Goal: Transaction & Acquisition: Book appointment/travel/reservation

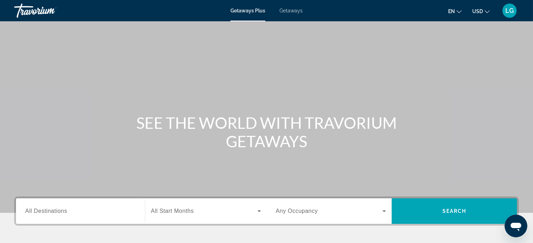
click at [294, 11] on span "Getaways" at bounding box center [291, 11] width 23 height 6
click at [121, 217] on div "Search widget" at bounding box center [80, 212] width 111 height 20
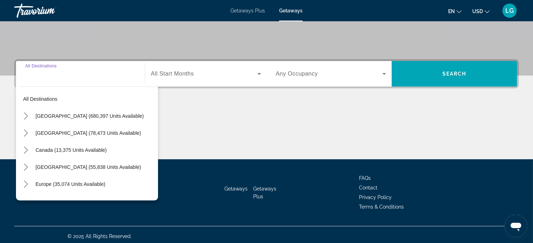
scroll to position [140, 0]
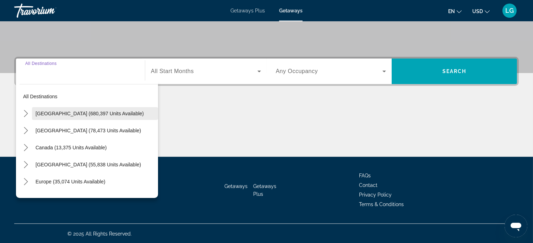
click at [92, 111] on span "[GEOGRAPHIC_DATA] (680,397 units available)" at bounding box center [90, 114] width 108 height 6
type input "**********"
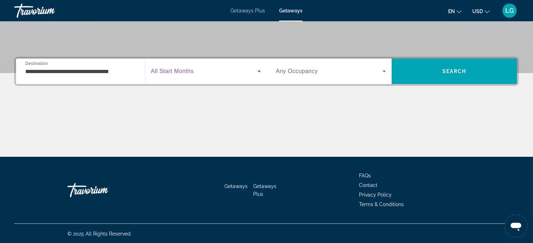
click at [260, 71] on icon "Search widget" at bounding box center [260, 72] width 4 height 2
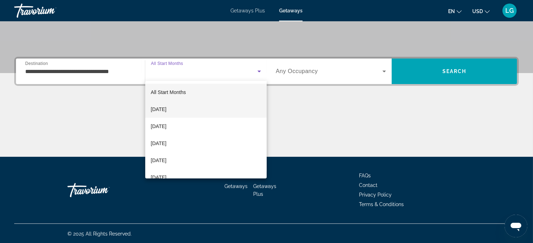
click at [225, 109] on mat-option "[DATE]" at bounding box center [206, 109] width 122 height 17
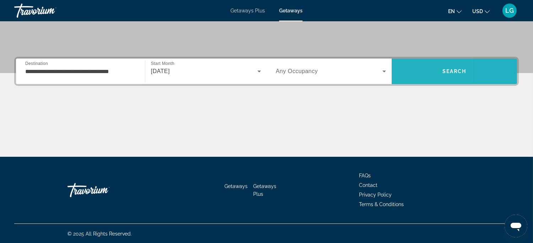
click at [406, 76] on span "Search" at bounding box center [454, 71] width 125 height 17
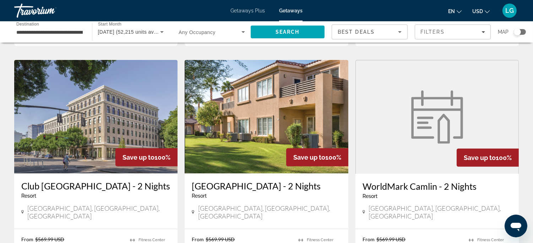
scroll to position [544, 0]
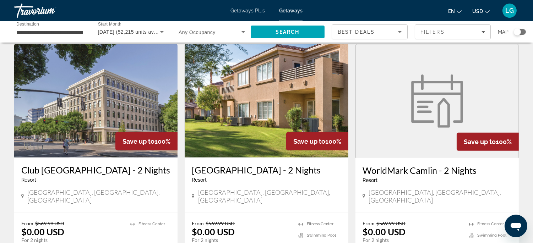
click at [80, 132] on img "Main content" at bounding box center [95, 101] width 163 height 114
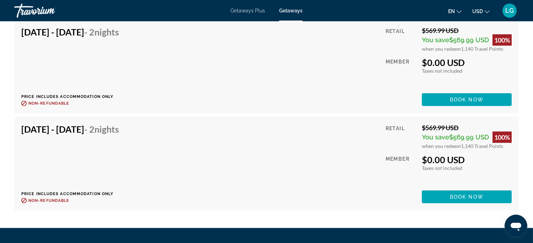
scroll to position [1514, 0]
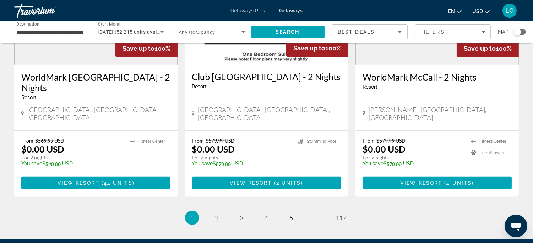
scroll to position [949, 0]
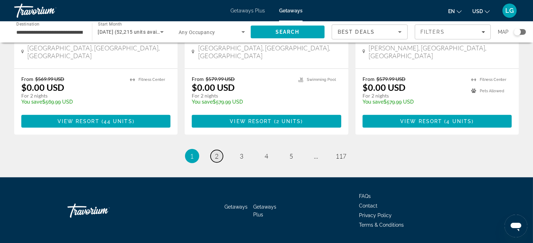
click at [216, 152] on span "2" at bounding box center [217, 156] width 4 height 8
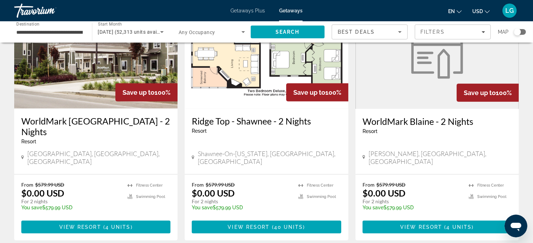
scroll to position [866, 0]
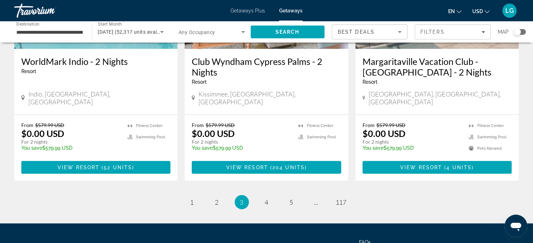
scroll to position [935, 0]
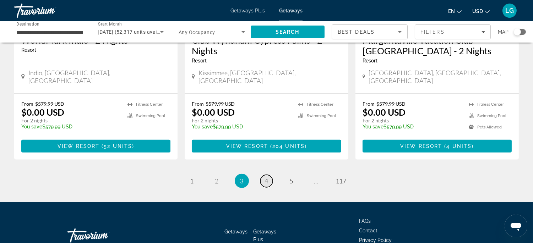
click at [267, 177] on span "4" at bounding box center [267, 181] width 4 height 8
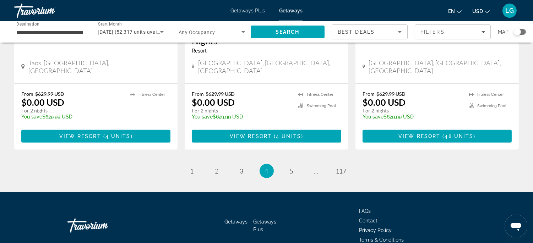
scroll to position [950, 0]
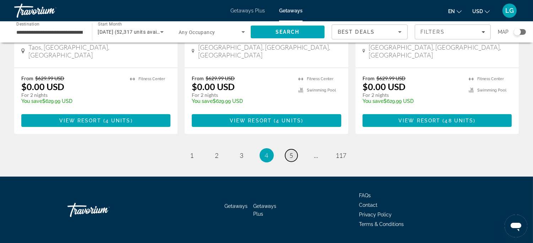
click at [293, 152] on span "5" at bounding box center [292, 156] width 4 height 8
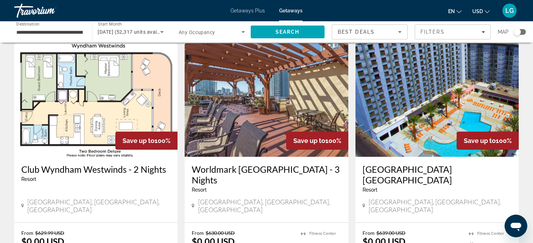
scroll to position [31, 0]
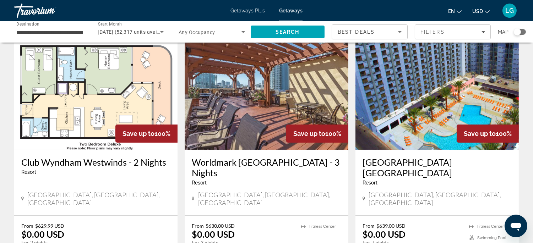
click at [242, 137] on img "Main content" at bounding box center [266, 93] width 163 height 114
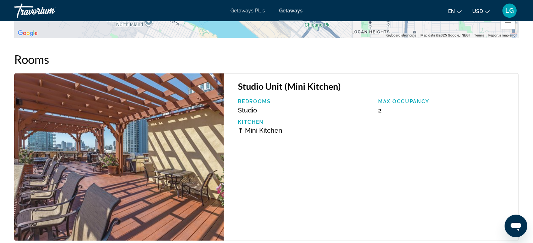
scroll to position [1328, 0]
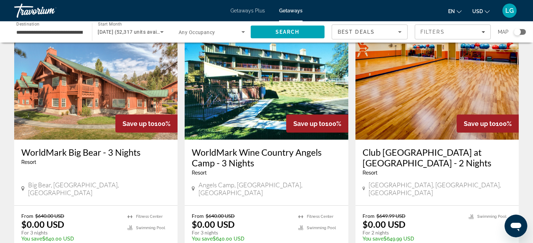
scroll to position [565, 0]
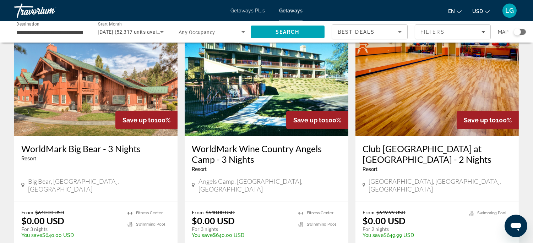
click at [353, 197] on app-weeks-search-item "Save up to 100% Club [GEOGRAPHIC_DATA] at [GEOGRAPHIC_DATA] - 2 Nights Resort -…" at bounding box center [437, 146] width 171 height 246
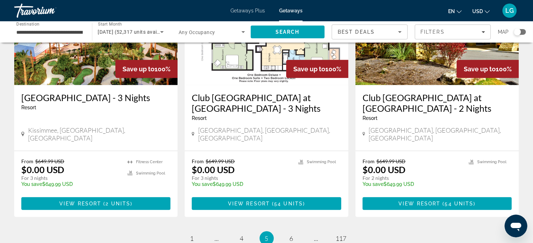
scroll to position [914, 0]
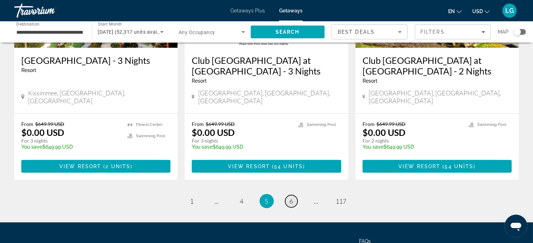
click at [291, 198] on span "6" at bounding box center [292, 202] width 4 height 8
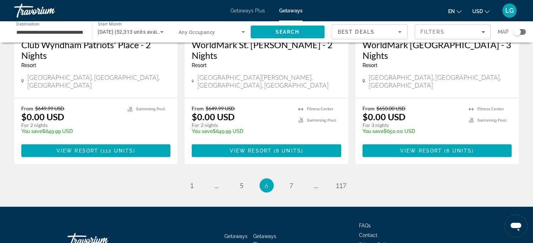
scroll to position [949, 0]
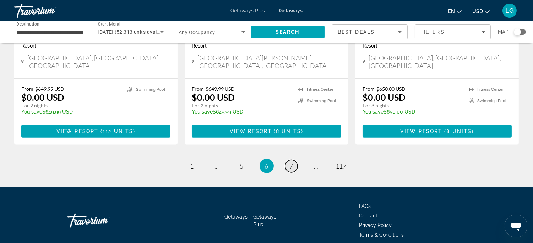
click at [292, 162] on span "7" at bounding box center [292, 166] width 4 height 8
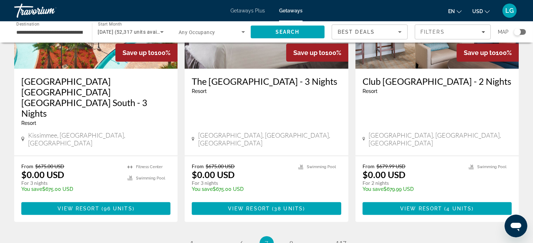
scroll to position [903, 0]
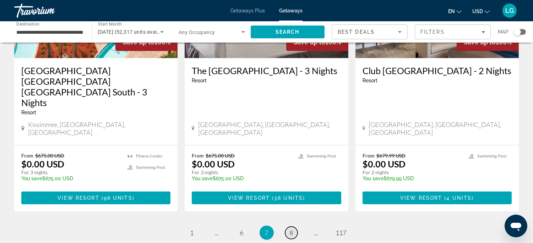
click at [293, 229] on span "8" at bounding box center [292, 233] width 4 height 8
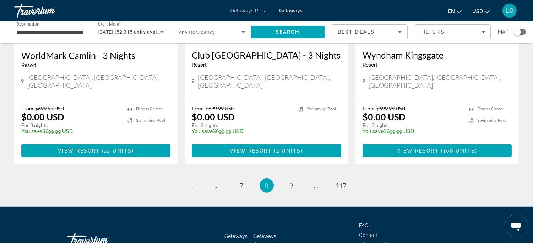
scroll to position [949, 0]
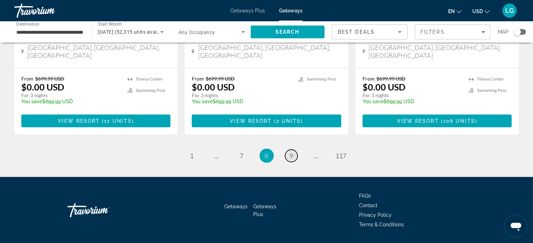
click at [293, 152] on span "9" at bounding box center [292, 156] width 4 height 8
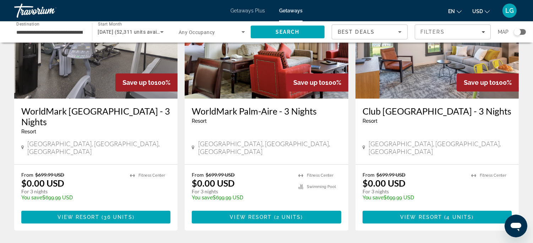
scroll to position [354, 0]
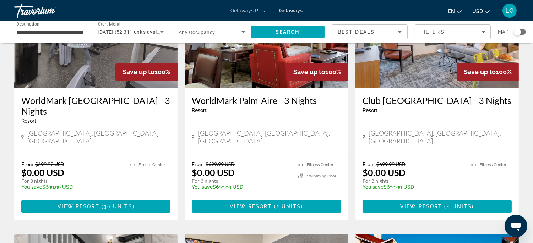
click at [430, 72] on img "Main content" at bounding box center [437, 31] width 163 height 114
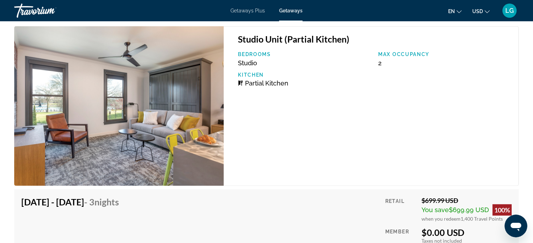
scroll to position [1150, 0]
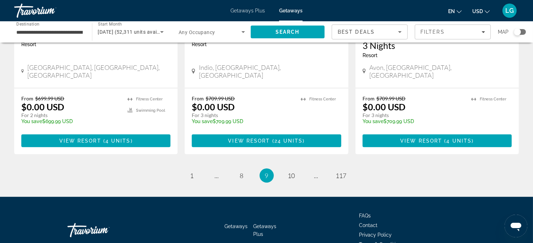
scroll to position [949, 0]
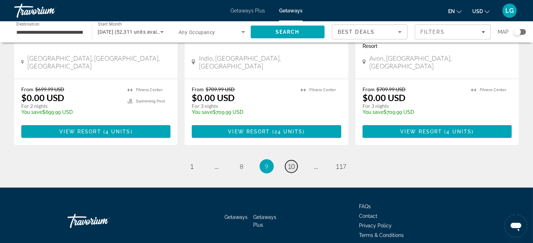
click at [293, 163] on span "10" at bounding box center [291, 167] width 7 height 8
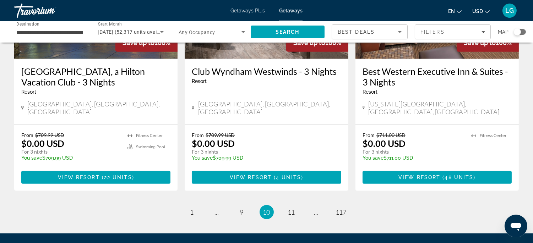
scroll to position [929, 0]
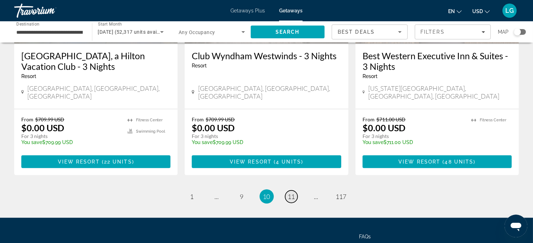
click at [291, 193] on span "11" at bounding box center [291, 197] width 7 height 8
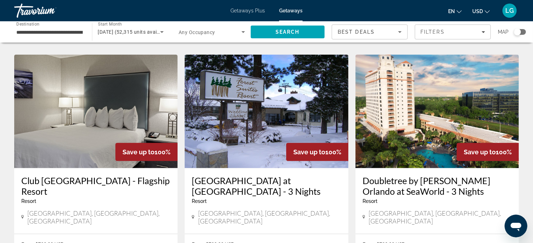
scroll to position [549, 0]
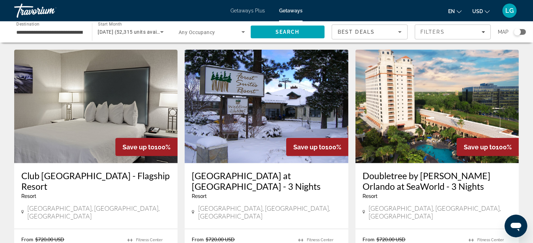
click at [267, 123] on img "Main content" at bounding box center [266, 107] width 163 height 114
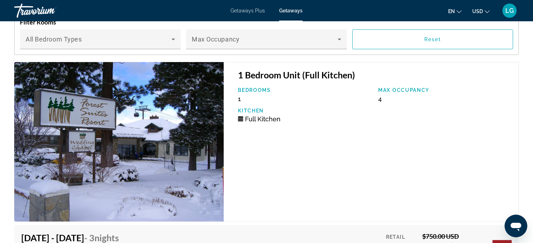
scroll to position [1117, 0]
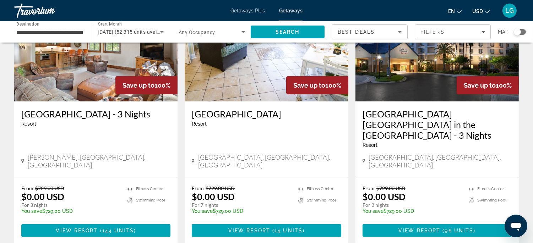
scroll to position [892, 0]
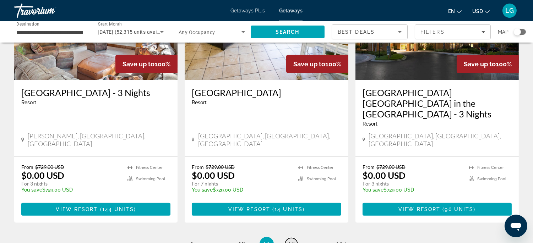
click at [292, 241] on span "12" at bounding box center [291, 245] width 7 height 8
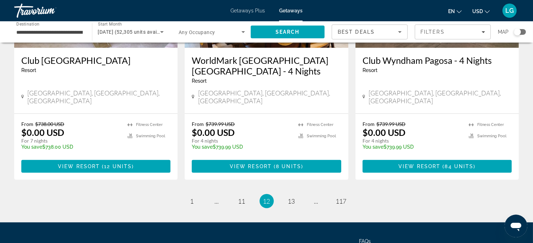
scroll to position [935, 0]
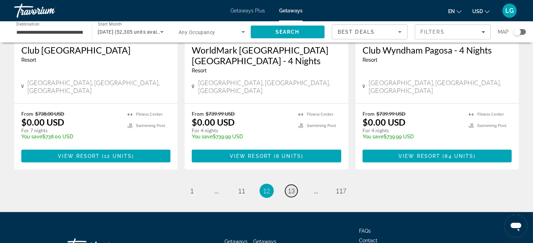
click at [294, 187] on span "13" at bounding box center [291, 191] width 7 height 8
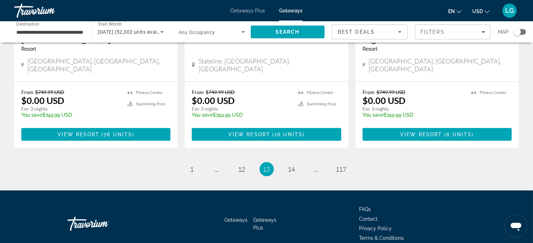
scroll to position [938, 0]
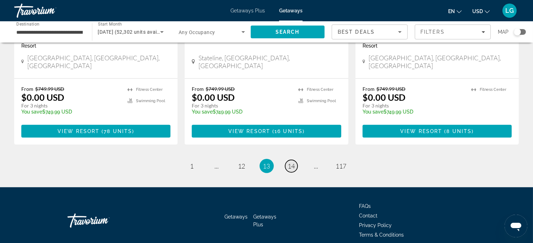
click at [294, 162] on span "14" at bounding box center [291, 166] width 7 height 8
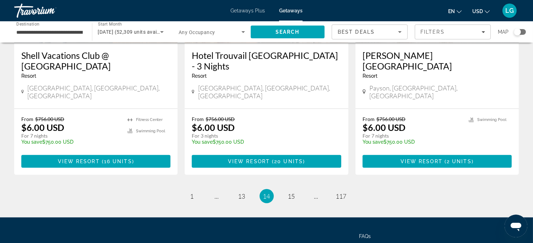
scroll to position [945, 0]
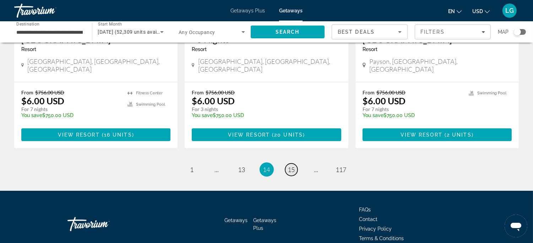
click at [295, 166] on span "15" at bounding box center [291, 170] width 7 height 8
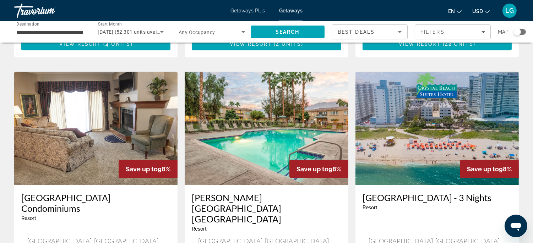
scroll to position [782, 0]
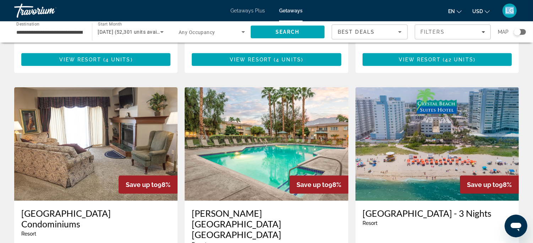
drag, startPoint x: 516, startPoint y: 8, endPoint x: 392, endPoint y: 50, distance: 131.2
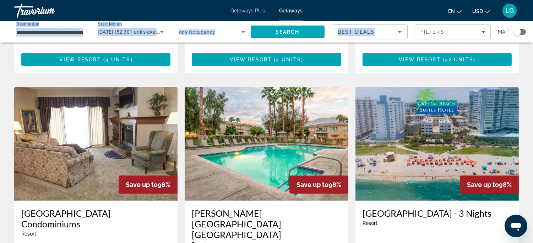
click at [214, 114] on img "Main content" at bounding box center [266, 144] width 163 height 114
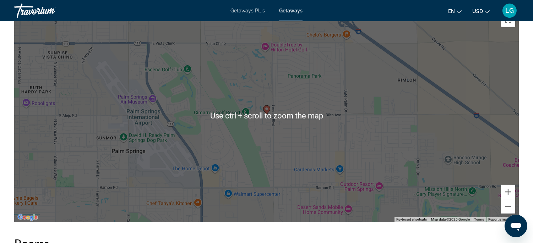
scroll to position [927, 0]
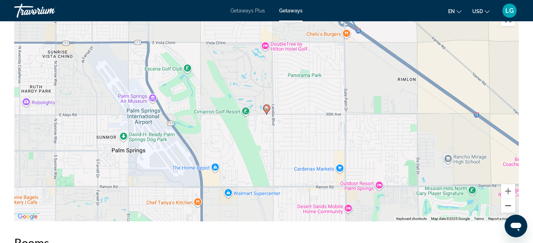
click at [509, 208] on button "Zoom out" at bounding box center [508, 206] width 14 height 14
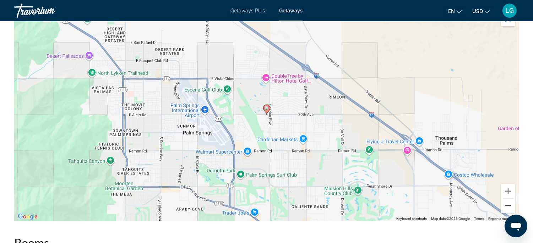
click at [509, 208] on button "Zoom out" at bounding box center [508, 206] width 14 height 14
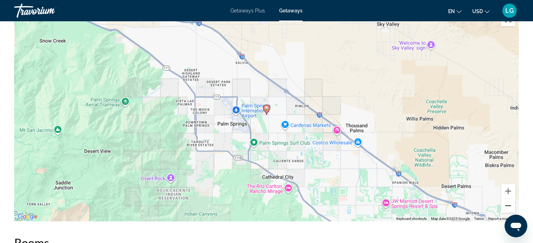
click at [509, 208] on button "Zoom out" at bounding box center [508, 206] width 14 height 14
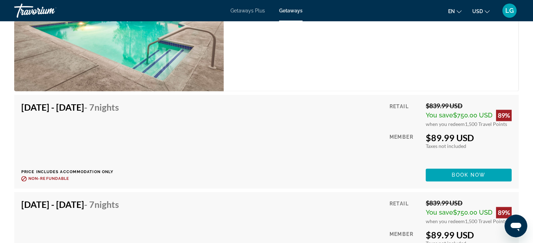
scroll to position [2385, 0]
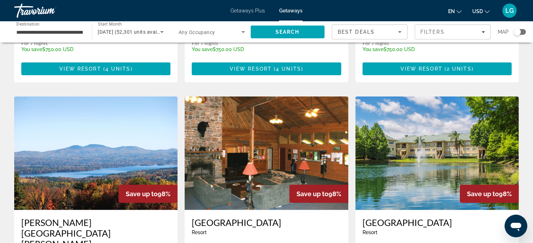
scroll to position [528, 0]
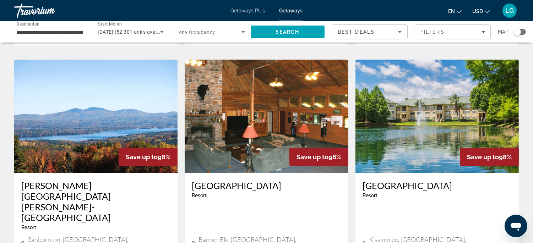
click at [431, 125] on img "Main content" at bounding box center [437, 117] width 163 height 114
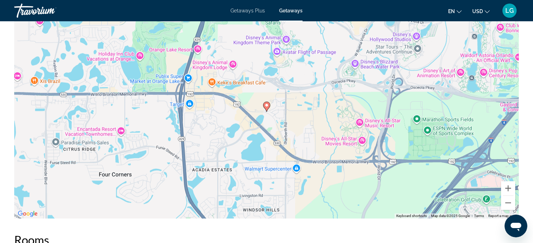
scroll to position [1196, 0]
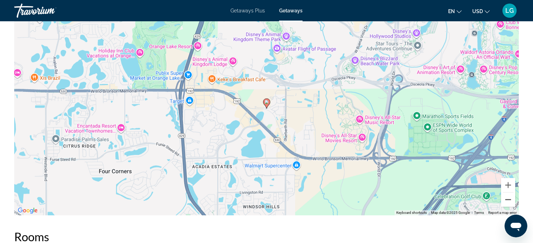
click at [510, 193] on button "Zoom out" at bounding box center [508, 200] width 14 height 14
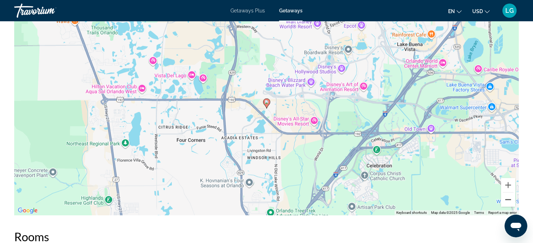
click at [510, 193] on button "Zoom out" at bounding box center [508, 200] width 14 height 14
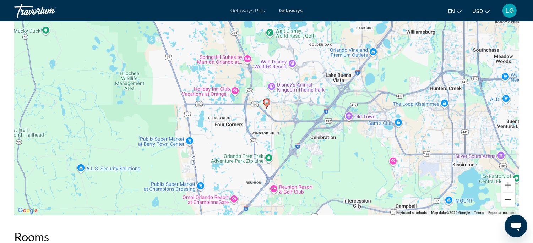
click at [510, 193] on button "Zoom out" at bounding box center [508, 200] width 14 height 14
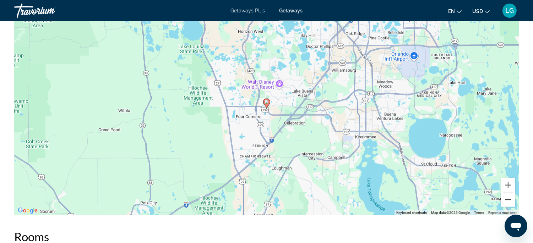
click at [510, 193] on button "Zoom out" at bounding box center [508, 200] width 14 height 14
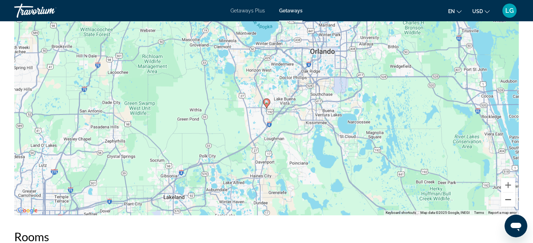
click at [510, 193] on button "Zoom out" at bounding box center [508, 200] width 14 height 14
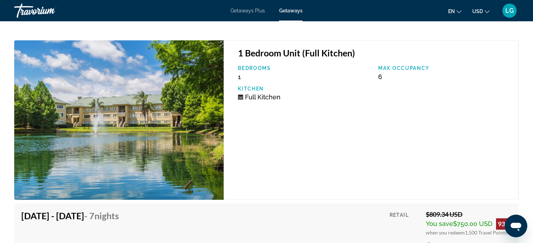
scroll to position [2696, 0]
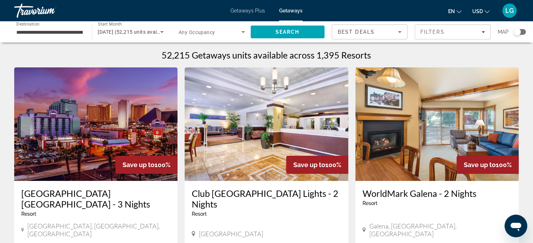
click at [517, 33] on div "Search widget" at bounding box center [517, 31] width 7 height 7
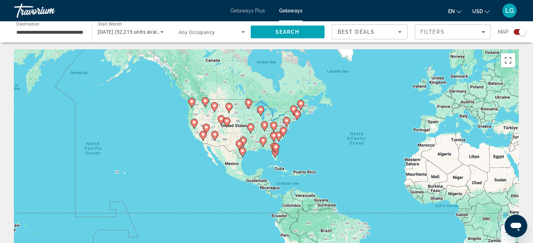
drag, startPoint x: 100, startPoint y: 164, endPoint x: 213, endPoint y: 158, distance: 112.8
click at [213, 158] on div "To activate drag with keyboard, press Alt + Enter. Once in keyboard drag state,…" at bounding box center [266, 156] width 505 height 213
click at [120, 163] on image "Main content" at bounding box center [120, 162] width 4 height 4
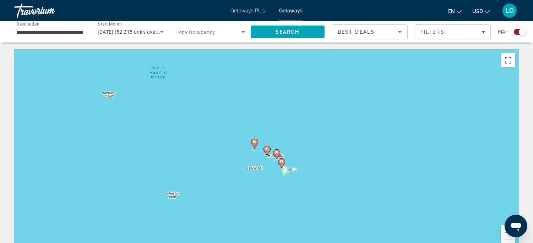
click at [267, 151] on image "Main content" at bounding box center [267, 149] width 4 height 4
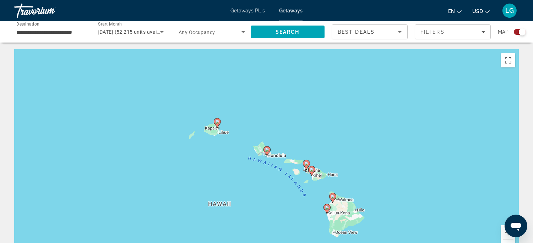
click at [267, 151] on image "Main content" at bounding box center [267, 150] width 4 height 4
type input "**********"
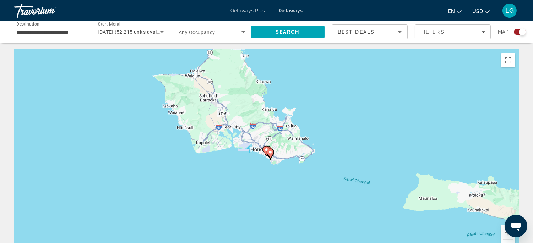
click at [271, 152] on image "Main content" at bounding box center [270, 152] width 4 height 4
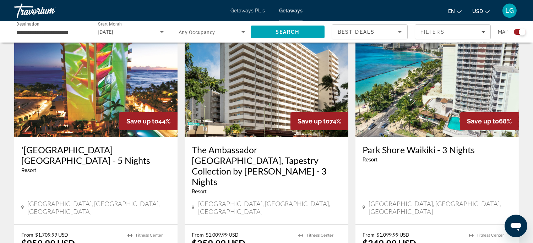
scroll to position [262, 0]
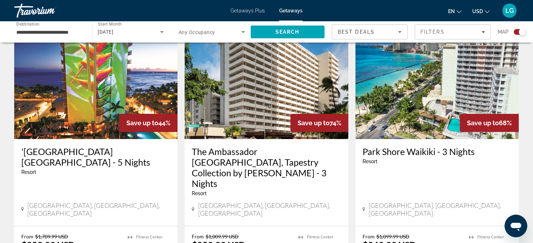
click at [161, 31] on icon "Search widget" at bounding box center [162, 32] width 9 height 9
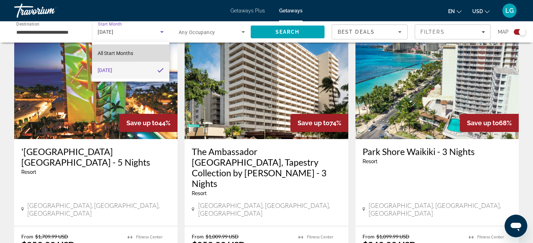
click at [137, 53] on mat-option "All Start Months" at bounding box center [130, 53] width 77 height 17
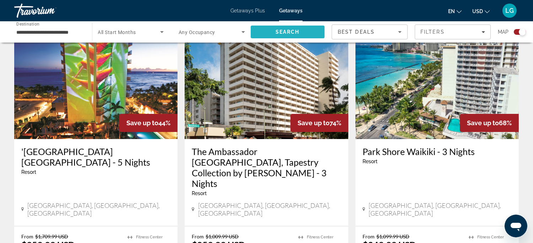
click at [281, 34] on span "Search" at bounding box center [288, 32] width 24 height 6
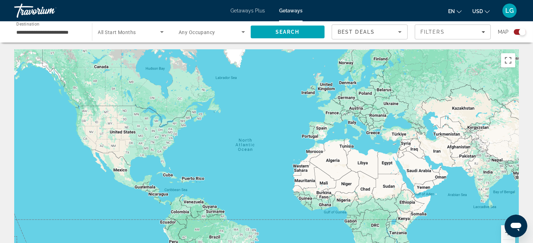
click at [522, 30] on div "Search widget" at bounding box center [522, 31] width 7 height 7
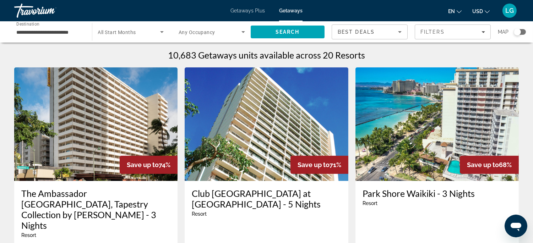
click at [518, 33] on div "Search widget" at bounding box center [517, 31] width 7 height 7
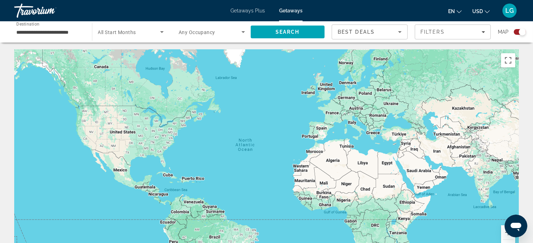
click at [287, 10] on span "Getaways" at bounding box center [290, 11] width 23 height 6
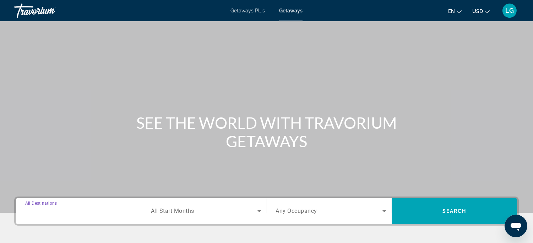
click at [104, 208] on input "Destination All Destinations" at bounding box center [80, 212] width 111 height 9
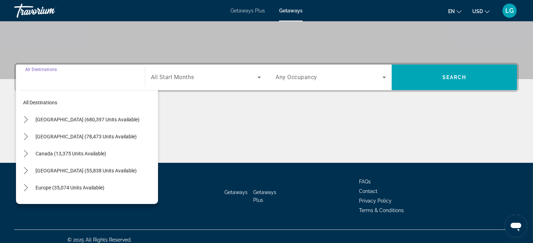
scroll to position [140, 0]
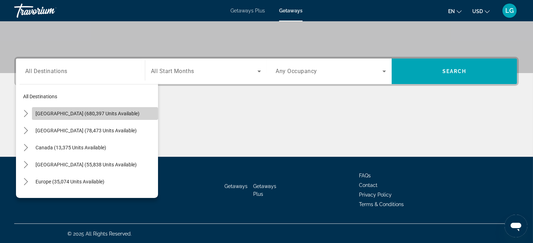
click at [100, 111] on span "[GEOGRAPHIC_DATA] (680,397 units available)" at bounding box center [88, 114] width 104 height 6
type input "**********"
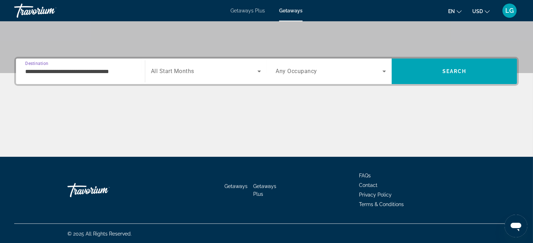
click at [172, 74] on span "All Start Months" at bounding box center [172, 71] width 43 height 7
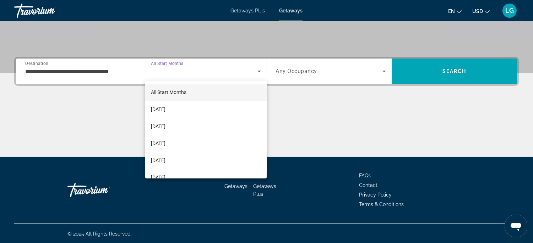
click at [410, 66] on div at bounding box center [266, 121] width 533 height 243
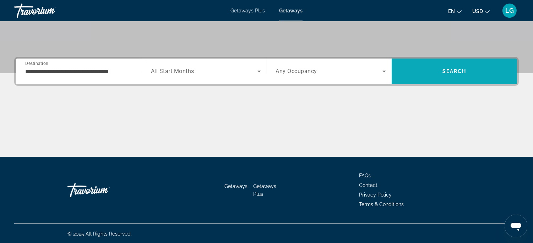
click at [413, 71] on span "Search" at bounding box center [454, 71] width 125 height 17
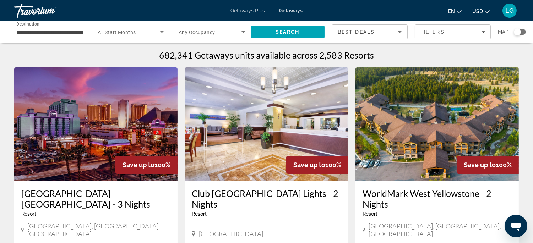
click at [518, 31] on div "Search widget" at bounding box center [517, 31] width 7 height 7
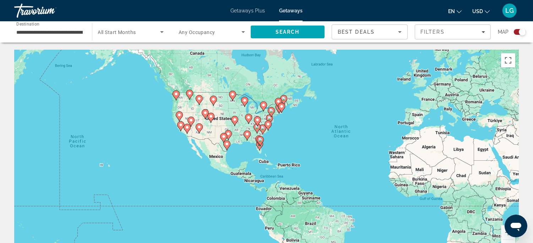
drag, startPoint x: 217, startPoint y: 114, endPoint x: 314, endPoint y: 100, distance: 97.6
click at [314, 100] on div "To activate drag with keyboard, press Alt + Enter. Once in keyboard drag state,…" at bounding box center [266, 156] width 505 height 213
click at [104, 156] on image "Main content" at bounding box center [103, 155] width 4 height 4
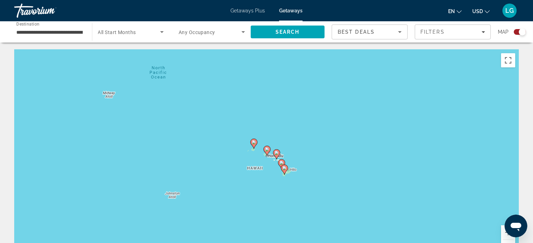
click at [267, 150] on image "Main content" at bounding box center [267, 149] width 4 height 4
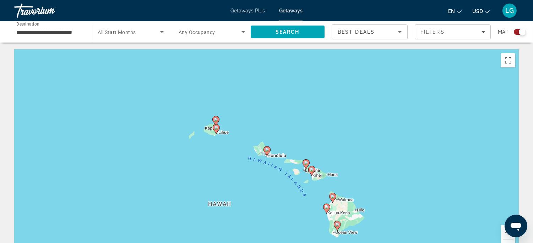
click at [267, 150] on image "Main content" at bounding box center [267, 150] width 4 height 4
type input "**********"
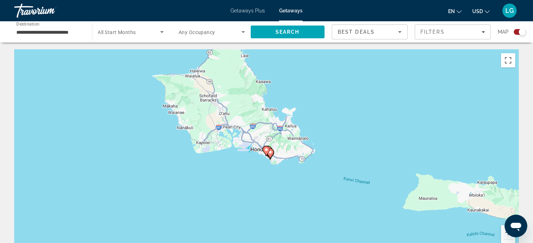
click at [267, 150] on image "Main content" at bounding box center [266, 150] width 4 height 4
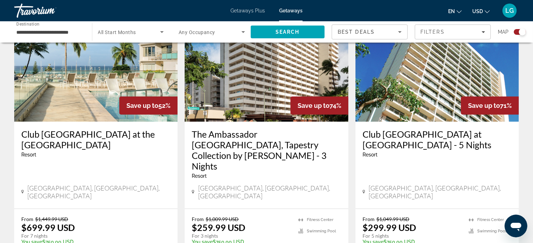
scroll to position [279, 0]
click at [101, 99] on img "Main content" at bounding box center [95, 66] width 163 height 114
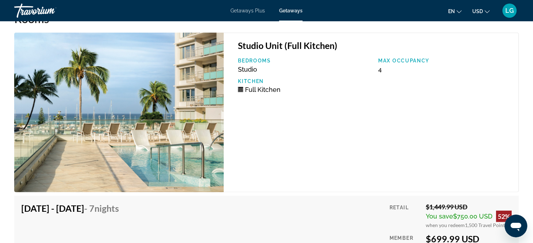
scroll to position [1165, 0]
